Goal: Information Seeking & Learning: Learn about a topic

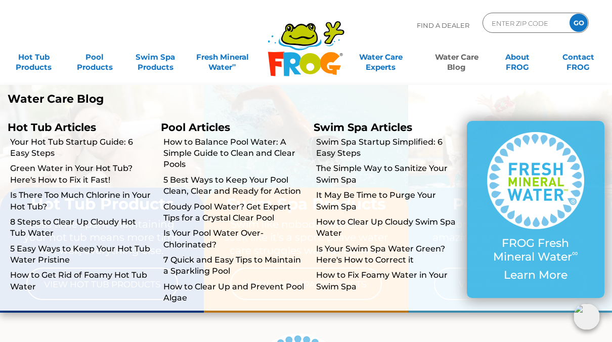
click at [457, 61] on link "Water Care Blog" at bounding box center [457, 57] width 48 height 20
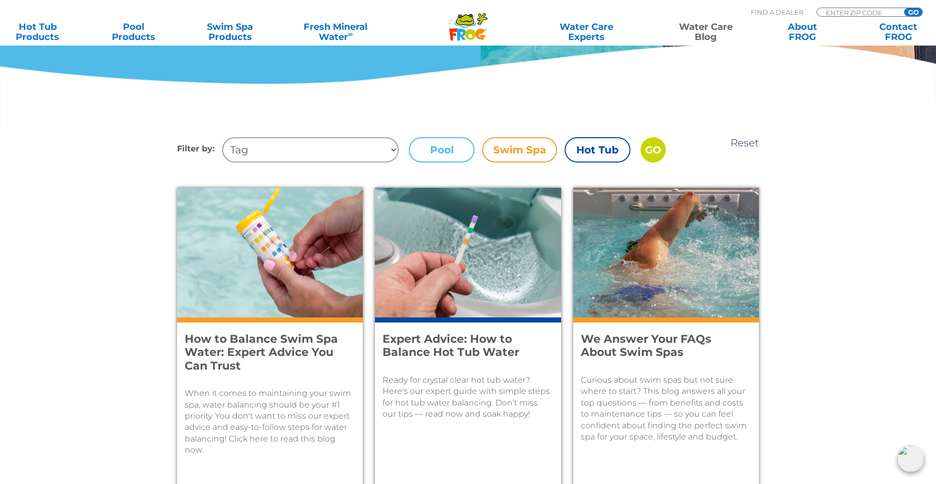
scroll to position [304, 0]
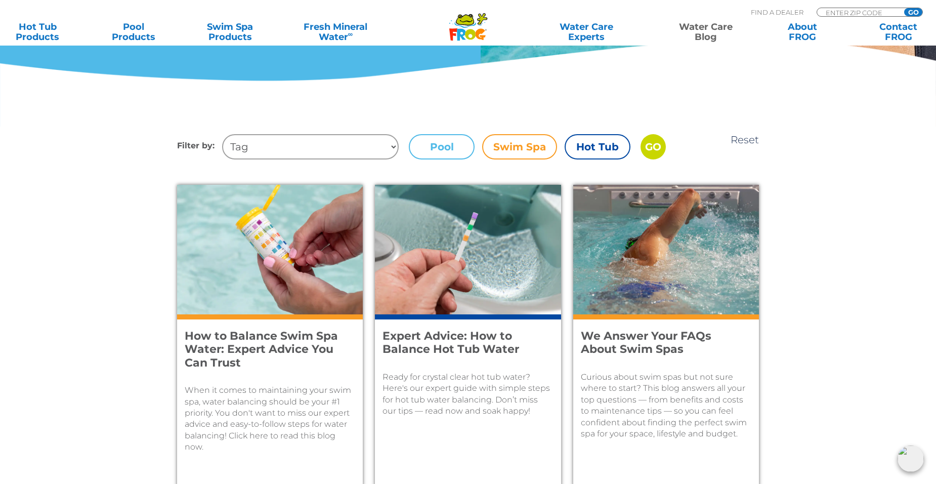
click at [450, 140] on label "Pool" at bounding box center [442, 146] width 66 height 25
click at [0, 0] on input "Pool" at bounding box center [0, 0] width 0 height 0
click at [612, 151] on input "GO" at bounding box center [653, 146] width 25 height 25
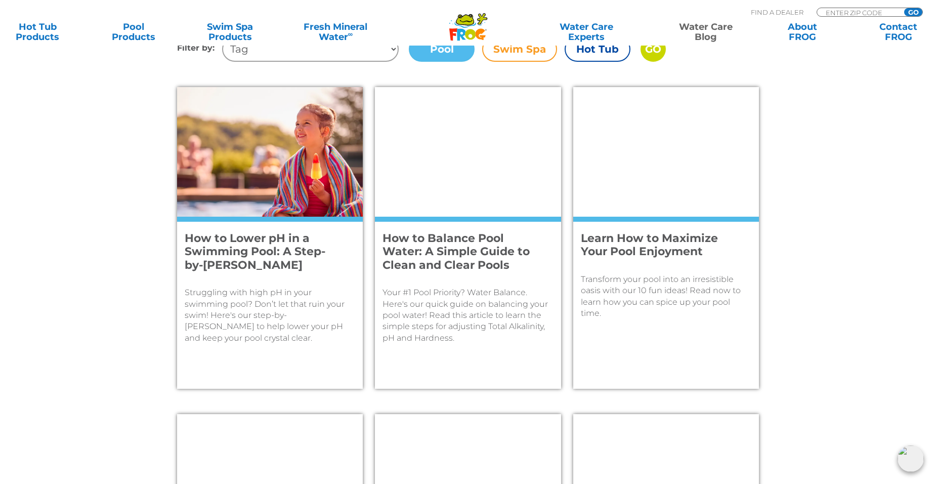
scroll to position [455, 0]
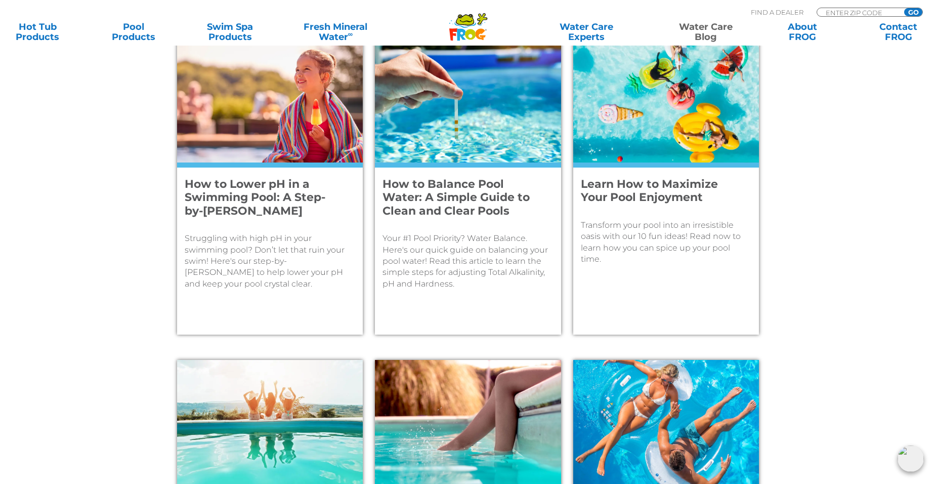
click at [482, 244] on p "Your #1 Pool Priority? Water Balance. Here's our quick guide on balancing your …" at bounding box center [468, 261] width 171 height 57
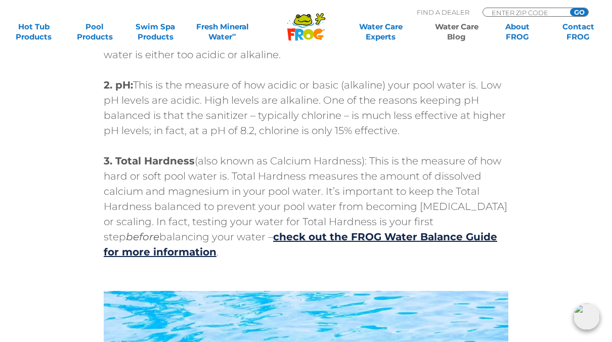
scroll to position [1113, 0]
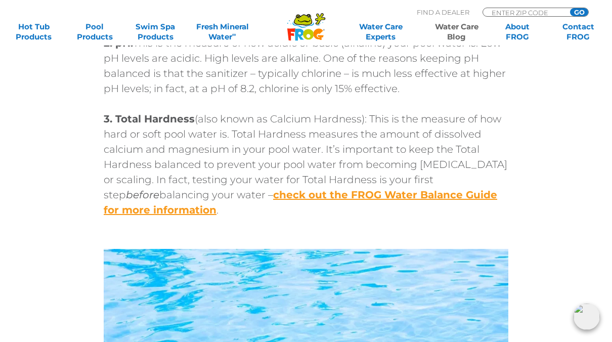
click at [282, 195] on link "check out the FROG Water Balance Guide for more information" at bounding box center [301, 202] width 394 height 27
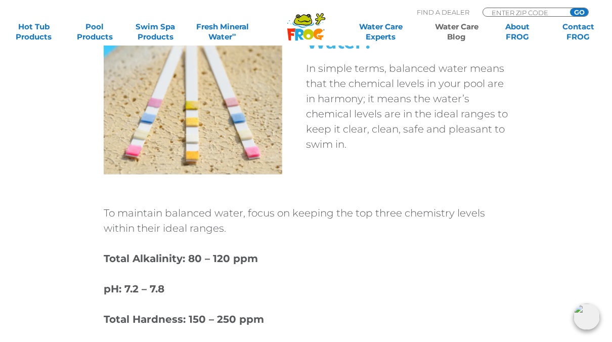
scroll to position [658, 0]
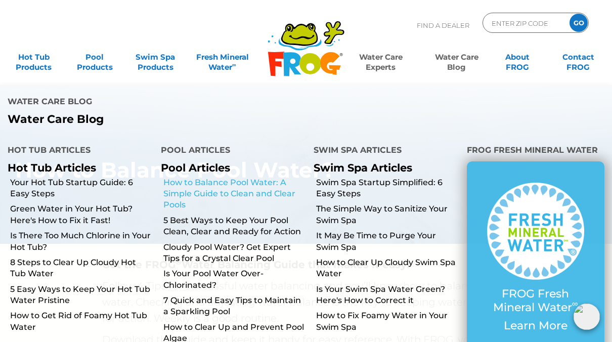
scroll to position [51, 0]
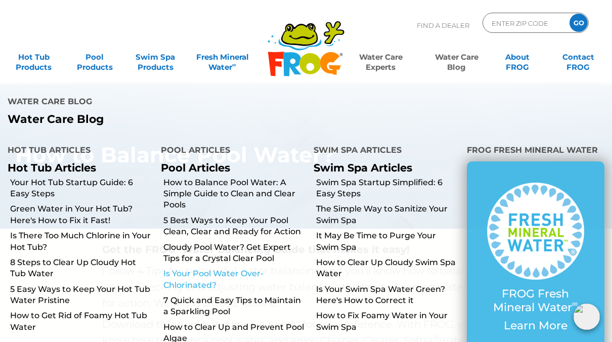
click at [197, 280] on link "Is Your Pool Water Over-Chlorinated?" at bounding box center [234, 279] width 143 height 23
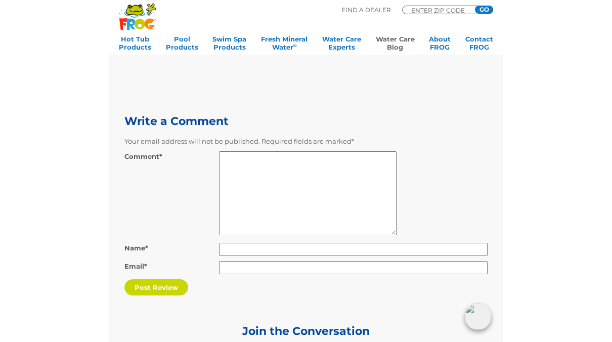
scroll to position [3997, 0]
